Goal: Obtain resource: Obtain resource

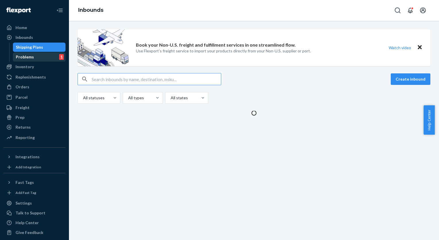
click at [24, 58] on div "Problems" at bounding box center [25, 57] width 18 height 6
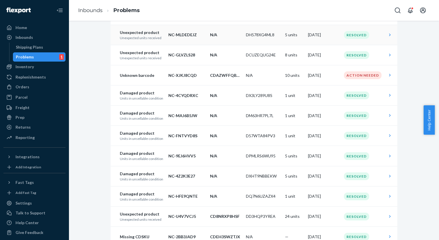
scroll to position [86, 0]
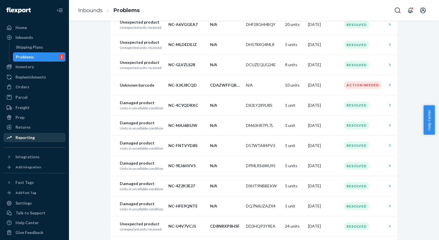
click at [26, 138] on div "Reporting" at bounding box center [25, 137] width 19 height 6
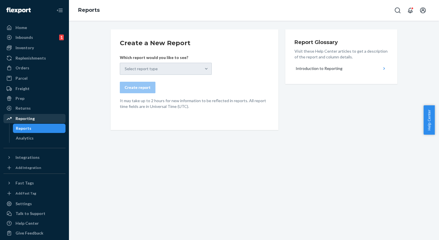
click at [29, 119] on div "Reporting" at bounding box center [25, 118] width 19 height 6
click at [167, 68] on div "Select report type" at bounding box center [166, 69] width 92 height 12
click at [23, 136] on div "Analytics" at bounding box center [25, 138] width 18 height 6
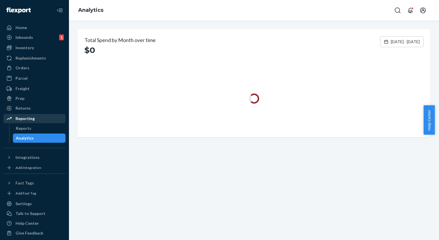
click at [18, 118] on div "Reporting" at bounding box center [25, 118] width 19 height 6
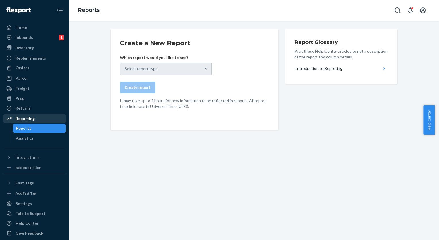
click at [18, 118] on div "Reporting" at bounding box center [25, 118] width 19 height 6
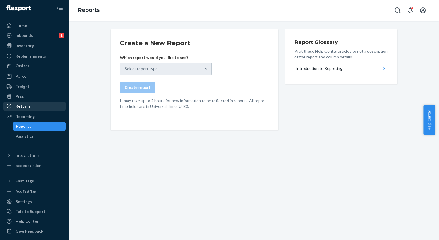
scroll to position [4, 0]
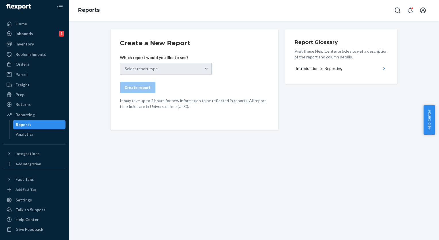
click at [173, 74] on form "Create a New Report Which report would you like to see? Select report type Crea…" at bounding box center [194, 73] width 149 height 71
click at [33, 133] on div "Analytics" at bounding box center [39, 134] width 52 height 8
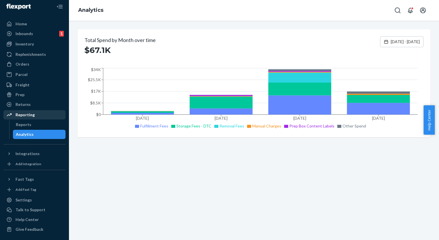
click at [34, 116] on div "Reporting" at bounding box center [34, 115] width 61 height 8
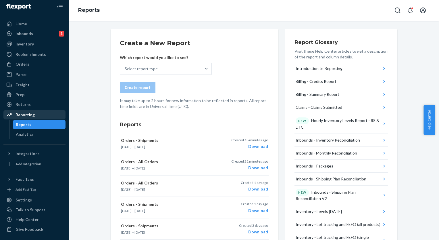
click at [35, 114] on div "Reporting" at bounding box center [34, 115] width 61 height 8
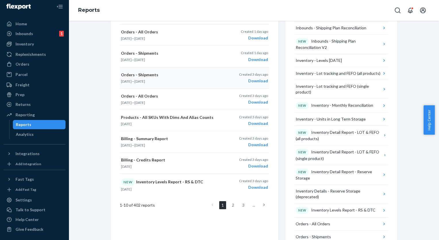
scroll to position [201, 0]
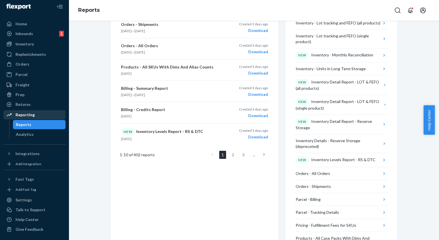
click at [9, 114] on icon at bounding box center [9, 115] width 6 height 6
click at [8, 115] on icon at bounding box center [9, 115] width 6 height 6
click at [26, 126] on div "Reports" at bounding box center [24, 124] width 16 height 6
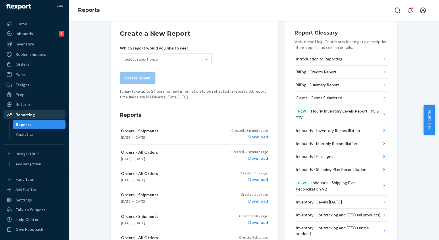
scroll to position [0, 0]
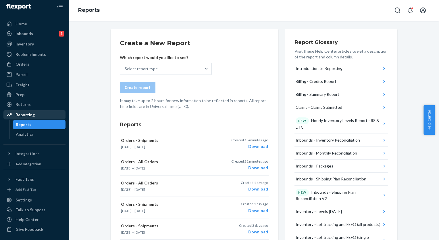
click at [135, 108] on p "It may take up to 2 hours for new information to be reflected in reports. All r…" at bounding box center [194, 103] width 149 height 11
click at [185, 70] on div "Select report type" at bounding box center [160, 68] width 81 height 11
click at [125, 70] on input "Select report type" at bounding box center [125, 69] width 1 height 6
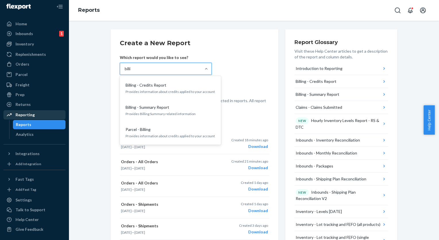
type input "billi"
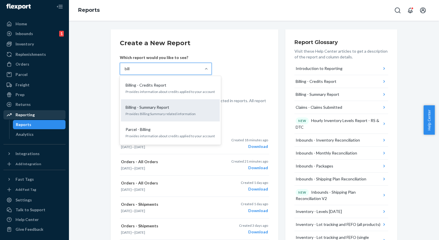
type input "bill"
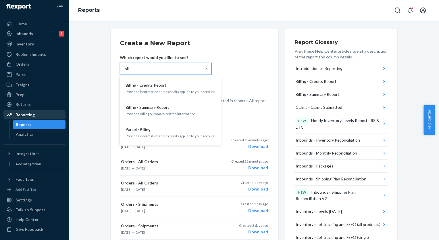
type input "billi"
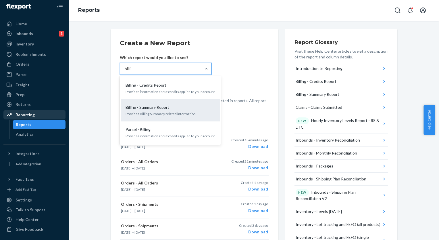
click at [144, 109] on p "Billing - Summary Report" at bounding box center [148, 107] width 44 height 6
click at [132, 72] on input "billi" at bounding box center [128, 69] width 7 height 6
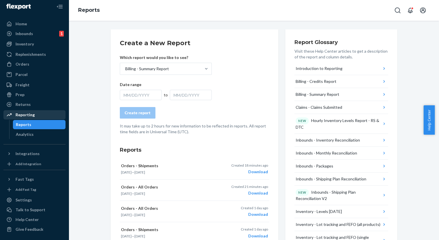
click at [140, 101] on form "Create a New Report Which report would you like to see? Billing - Summary Repor…" at bounding box center [194, 86] width 149 height 96
click at [149, 88] on div "Date range MM/DD/YYYY to MM/DD/YYYY" at bounding box center [166, 91] width 92 height 18
click at [140, 96] on div "MM/DD/YYYY" at bounding box center [141, 95] width 42 height 10
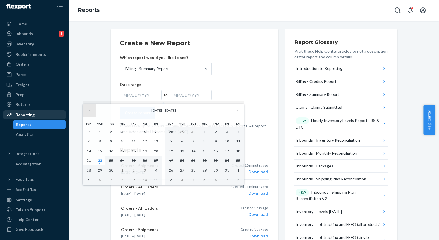
click at [85, 112] on button "«" at bounding box center [89, 110] width 13 height 13
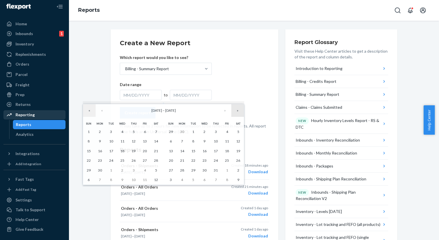
click at [238, 109] on button "»" at bounding box center [237, 110] width 13 height 13
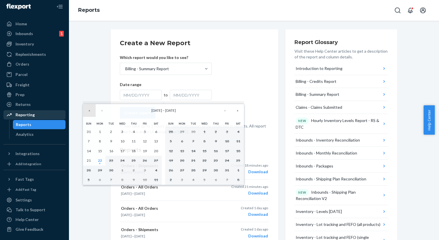
click at [90, 110] on button "«" at bounding box center [89, 110] width 13 height 13
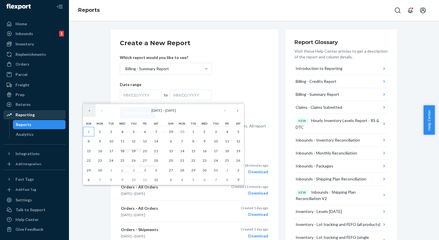
click at [90, 130] on button "1" at bounding box center [88, 132] width 11 height 10
click at [240, 114] on button "»" at bounding box center [237, 110] width 13 height 13
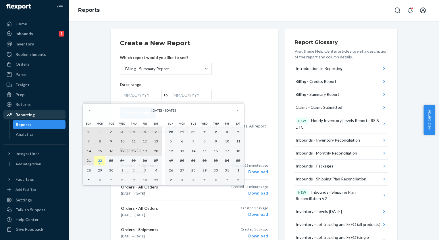
click at [98, 160] on abbr "22" at bounding box center [100, 160] width 4 height 4
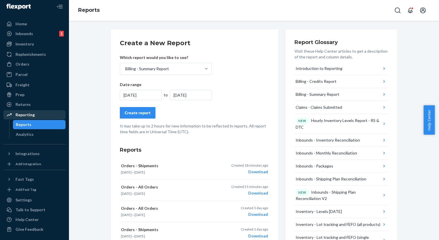
click at [132, 112] on div "Create report" at bounding box center [138, 113] width 26 height 6
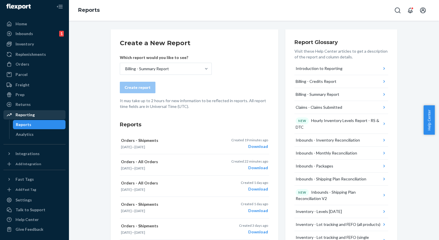
click at [161, 81] on form "Create a New Report Which report would you like to see? Billing - Summary Repor…" at bounding box center [194, 73] width 149 height 71
click at [173, 70] on div "Billing - Summary Report" at bounding box center [160, 68] width 81 height 11
click at [125, 70] on input "Billing - Summary Report" at bounding box center [125, 69] width 1 height 6
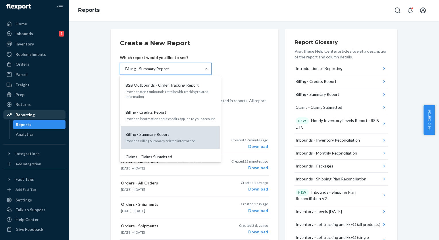
click at [156, 132] on p "Billing - Summary Report" at bounding box center [148, 134] width 44 height 6
click at [125, 72] on input "option Billing - Summary Report, selected. option Billing - Summary Report focu…" at bounding box center [125, 69] width 1 height 6
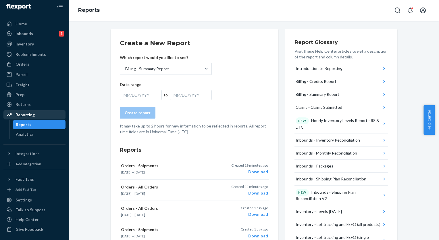
click at [145, 95] on div "MM/DD/YYYY" at bounding box center [141, 95] width 42 height 10
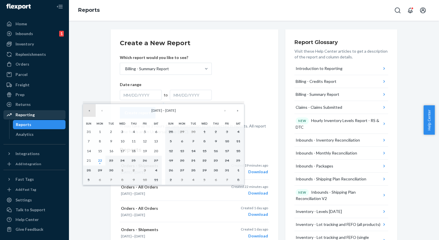
click at [91, 112] on button "«" at bounding box center [89, 110] width 13 height 13
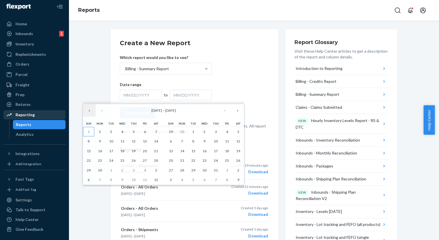
click at [91, 132] on button "1" at bounding box center [88, 132] width 11 height 10
click at [242, 112] on button "»" at bounding box center [237, 110] width 13 height 13
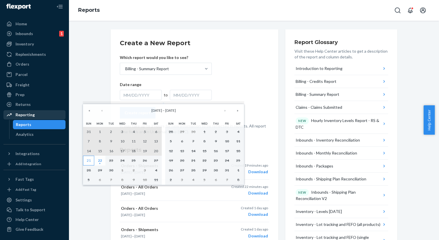
click at [89, 161] on abbr "21" at bounding box center [89, 160] width 4 height 4
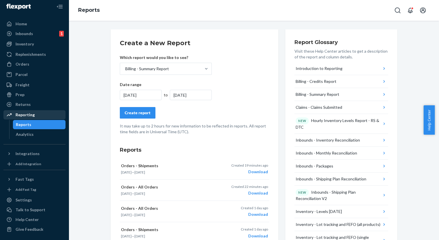
click at [143, 114] on div "Create report" at bounding box center [138, 113] width 26 height 6
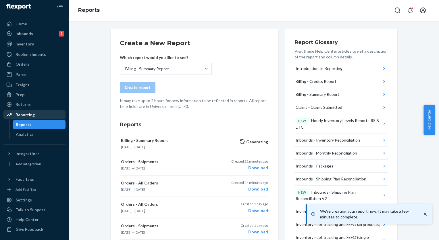
click at [371, 219] on div "We're creating your report now. It may take a few minutes to complete." at bounding box center [369, 213] width 121 height 15
click at [427, 215] on icon "close toast" at bounding box center [425, 214] width 6 height 6
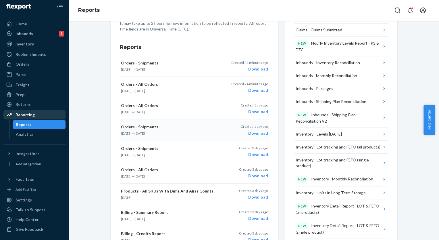
scroll to position [144, 0]
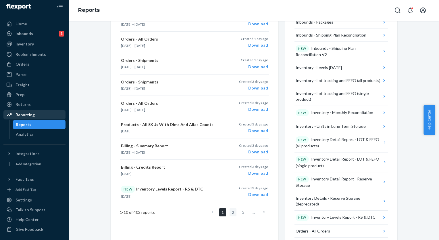
click at [232, 209] on link "2" at bounding box center [232, 212] width 7 height 8
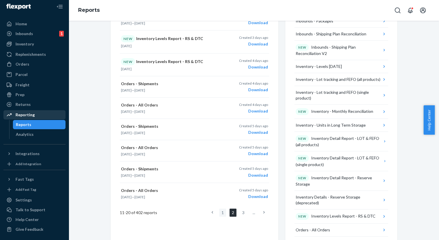
click at [220, 211] on link "1" at bounding box center [222, 212] width 7 height 8
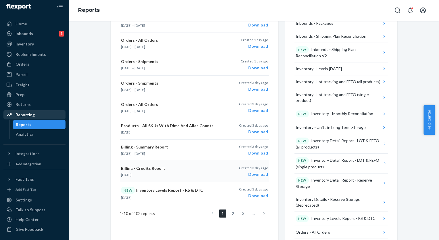
scroll to position [144, 0]
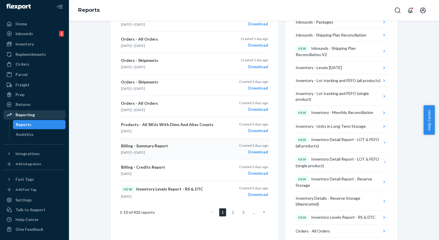
click at [259, 150] on div "Download" at bounding box center [253, 152] width 29 height 6
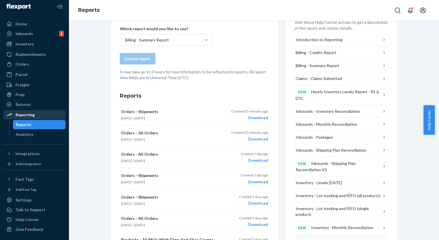
scroll to position [0, 0]
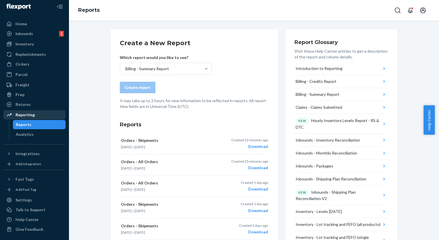
click at [161, 72] on div "Billing - Summary Report" at bounding box center [160, 68] width 81 height 11
click at [125, 72] on input "Billing - Summary Report" at bounding box center [125, 69] width 1 height 6
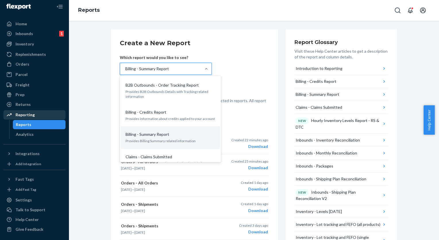
click at [251, 73] on form "Create a New Report Which report would you like to see? option Billing - Summar…" at bounding box center [194, 73] width 149 height 71
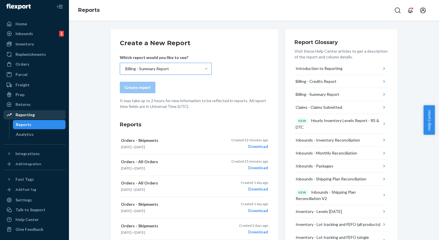
click at [188, 62] on div "Which report would you like to see? Billing - Summary Report" at bounding box center [166, 65] width 92 height 20
click at [190, 66] on div "Billing - Summary Report" at bounding box center [160, 68] width 81 height 11
click at [125, 66] on input "Billing - Summary Report" at bounding box center [125, 69] width 1 height 6
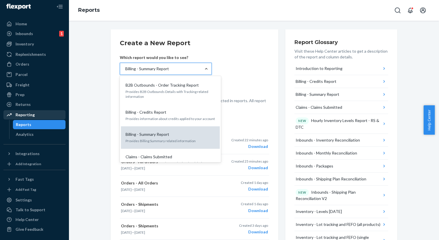
click at [130, 138] on div "Billing - Summary Report Provides Billing Summary related information" at bounding box center [170, 137] width 92 height 18
click at [125, 72] on input "option Billing - Summary Report, selected. option Billing - Summary Report focu…" at bounding box center [125, 69] width 1 height 6
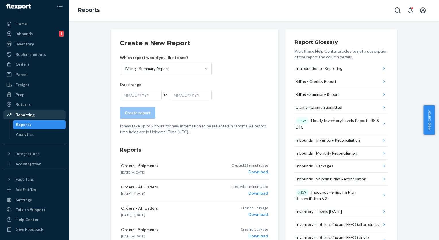
click at [145, 91] on div "MM/DD/YYYY" at bounding box center [141, 95] width 42 height 10
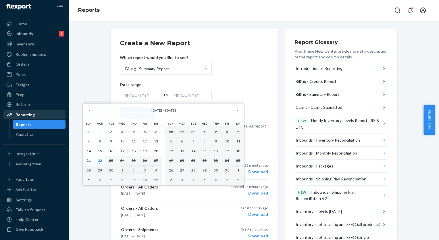
click at [230, 81] on form "Create a New Report Which report would you like to see? Billing - Summary Repor…" at bounding box center [194, 86] width 149 height 96
